Goal: Check status: Check status

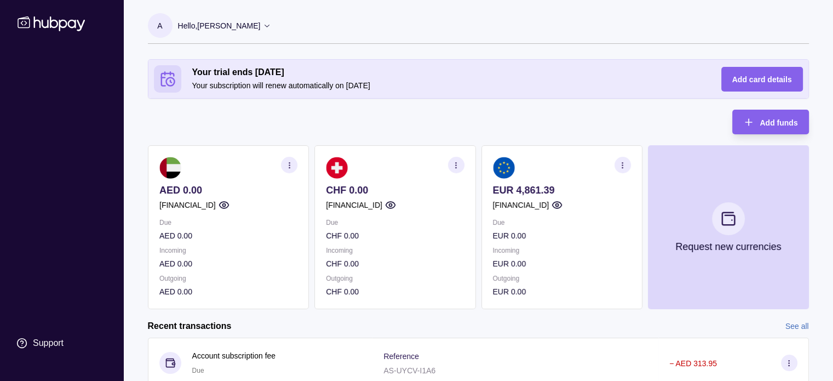
click at [622, 168] on icon "button" at bounding box center [623, 165] width 8 height 8
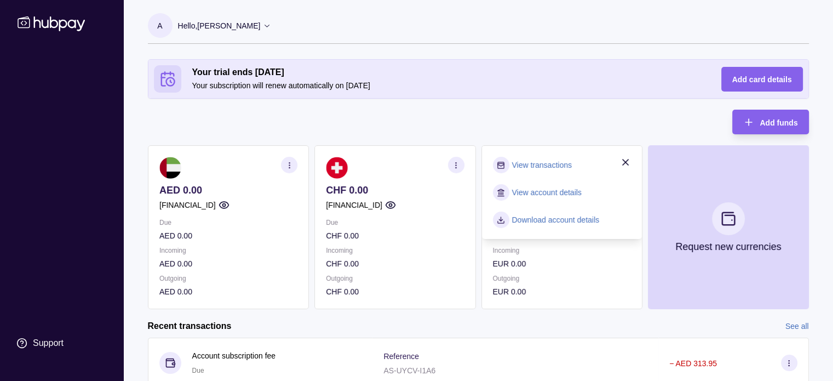
click at [561, 162] on link "View transactions" at bounding box center [542, 165] width 60 height 12
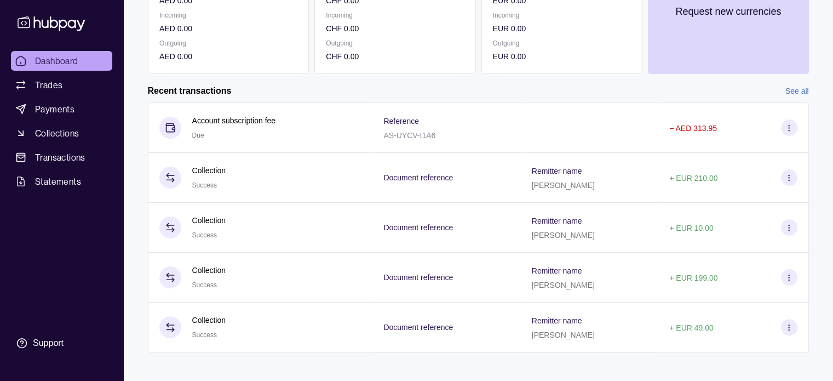
scroll to position [243, 0]
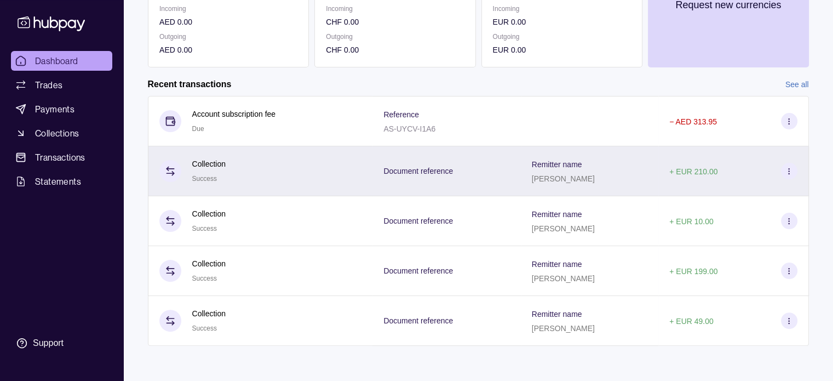
drag, startPoint x: 589, startPoint y: 180, endPoint x: 535, endPoint y: 188, distance: 54.8
click at [535, 188] on div "Remitter name [PERSON_NAME]" at bounding box center [590, 171] width 138 height 50
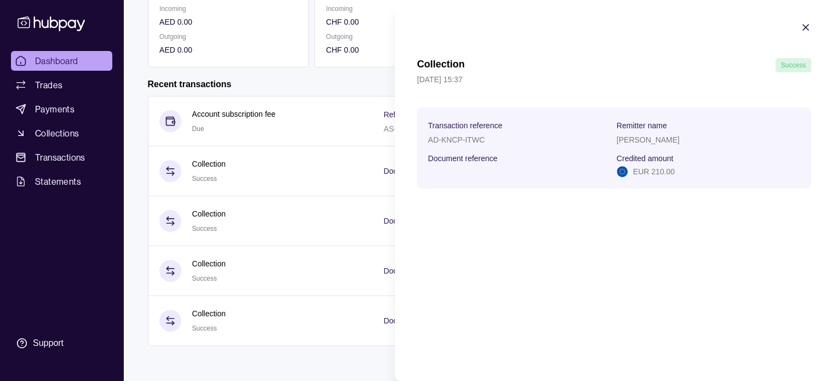
copy p "[PERSON_NAME]"
click at [807, 30] on icon "button" at bounding box center [806, 27] width 11 height 11
